Goal: Task Accomplishment & Management: Use online tool/utility

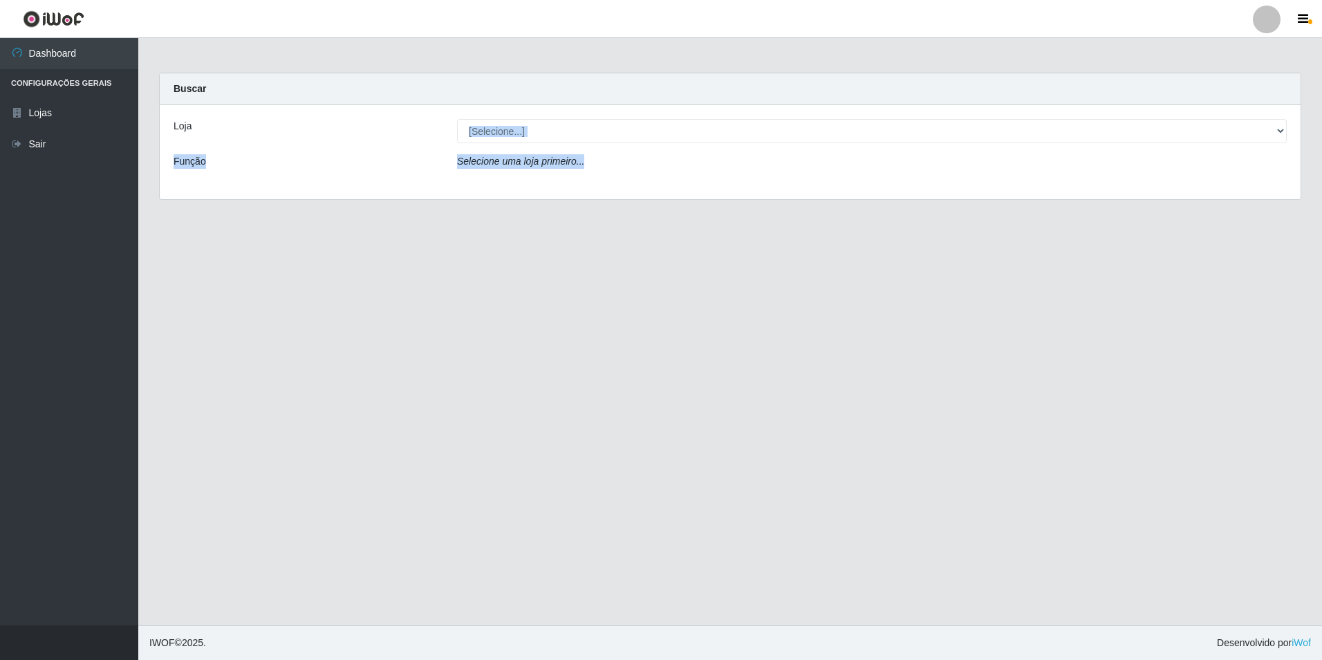
drag, startPoint x: 694, startPoint y: 145, endPoint x: 692, endPoint y: 136, distance: 8.6
click at [692, 136] on div "Loja [Selecione...] Extraplus - Loja 50 Praia do Canto Função Selecione uma loj…" at bounding box center [730, 152] width 1141 height 94
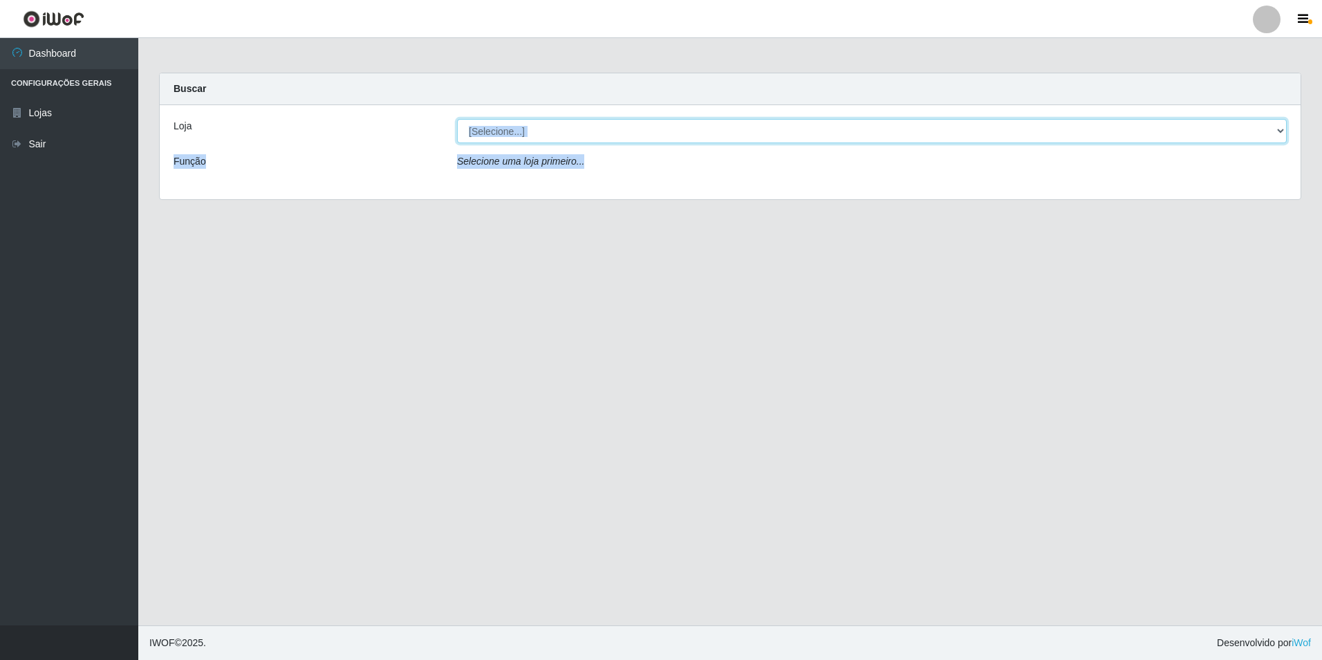
click at [692, 135] on select "[Selecione...] Extraplus - Loja 50 [GEOGRAPHIC_DATA]" at bounding box center [872, 131] width 830 height 24
select select "451"
click at [457, 119] on select "[Selecione...] Extraplus - Loja 50 [GEOGRAPHIC_DATA]" at bounding box center [872, 131] width 830 height 24
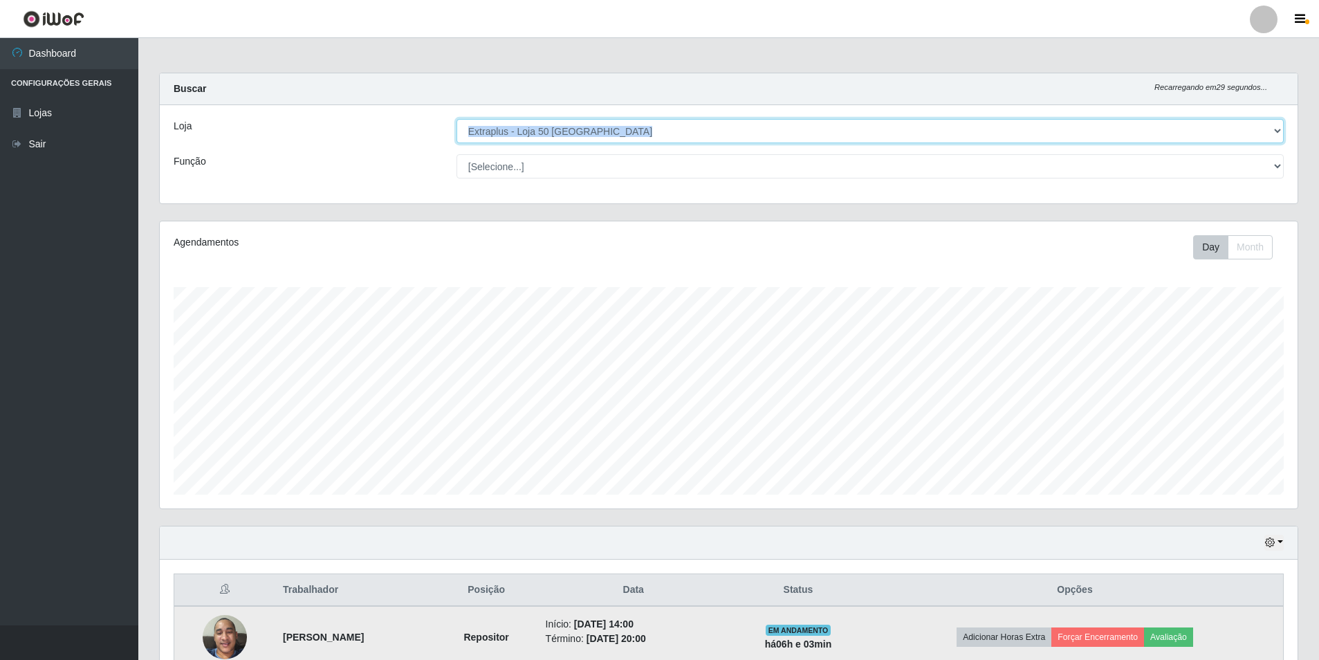
scroll to position [74, 0]
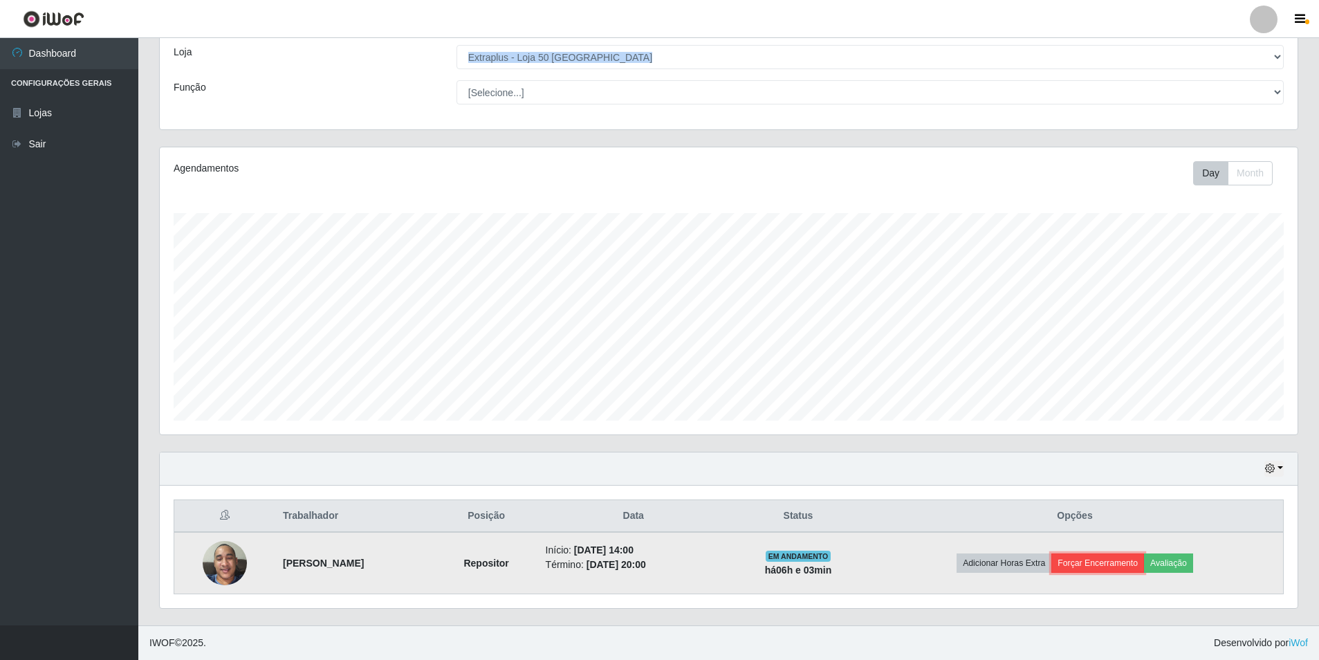
click at [1094, 559] on button "Forçar Encerramento" at bounding box center [1097, 562] width 93 height 19
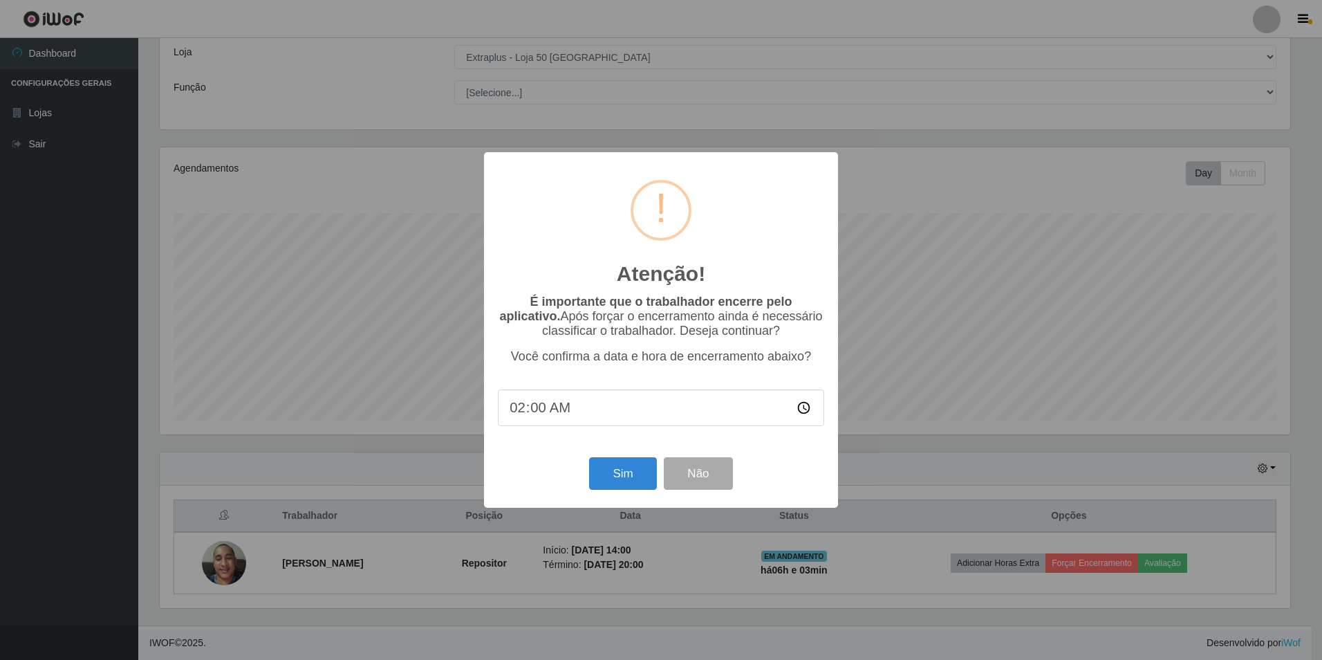
type input "20:00"
click at [633, 481] on button "Sim" at bounding box center [622, 473] width 67 height 33
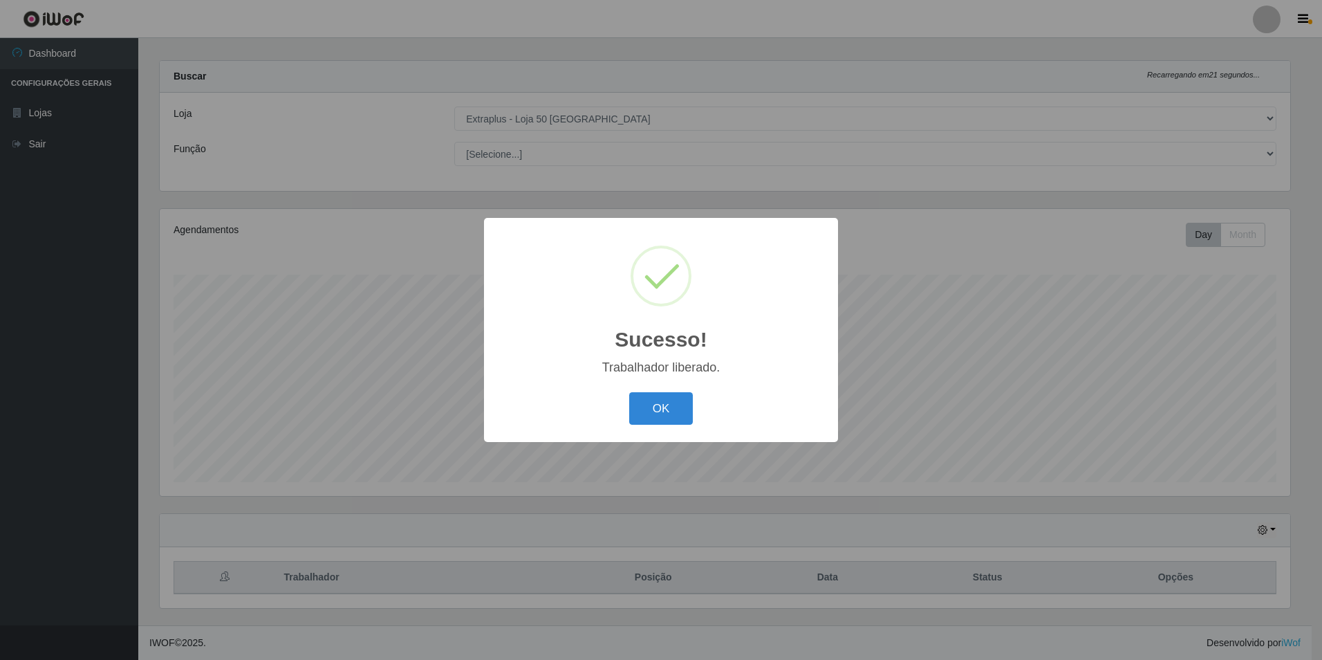
click at [660, 390] on div "OK Cancel" at bounding box center [661, 408] width 326 height 39
click at [664, 392] on div "OK Cancel" at bounding box center [661, 408] width 326 height 39
click at [669, 404] on button "OK" at bounding box center [661, 408] width 64 height 33
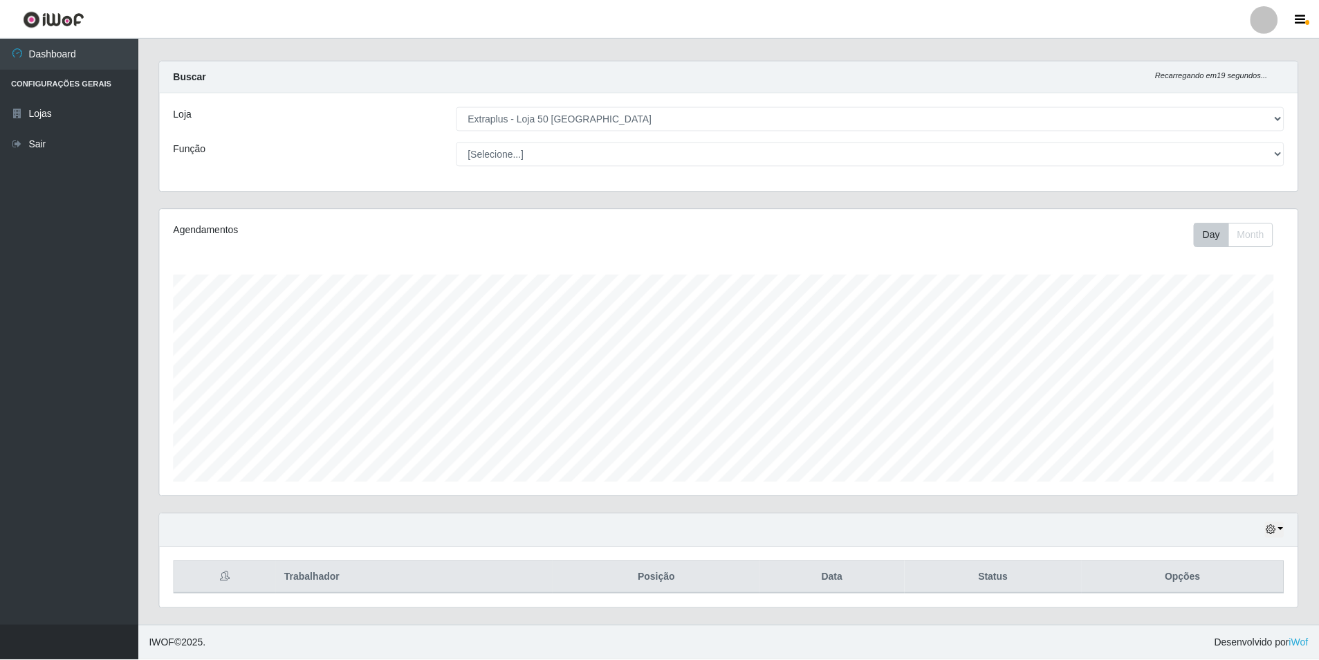
scroll to position [287, 1138]
